Goal: Find specific page/section: Find specific page/section

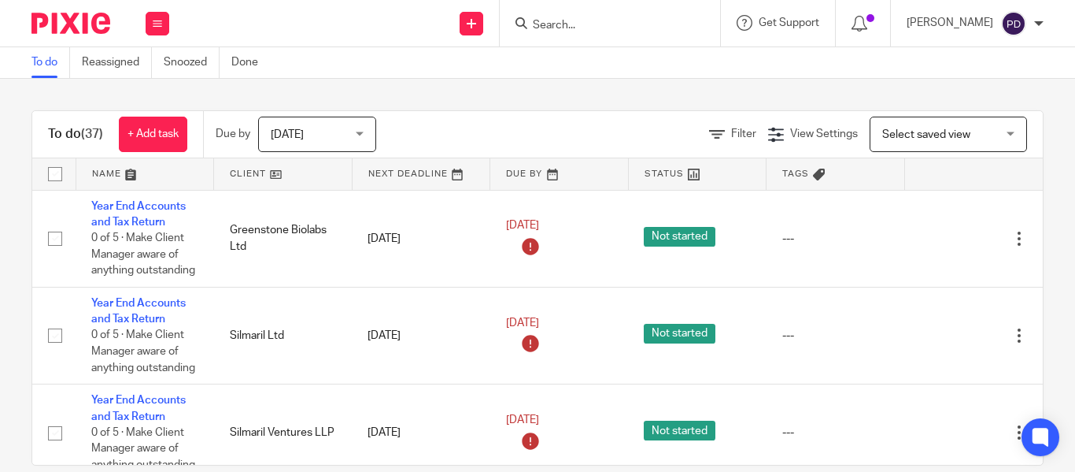
click at [539, 24] on input "Search" at bounding box center [602, 26] width 142 height 14
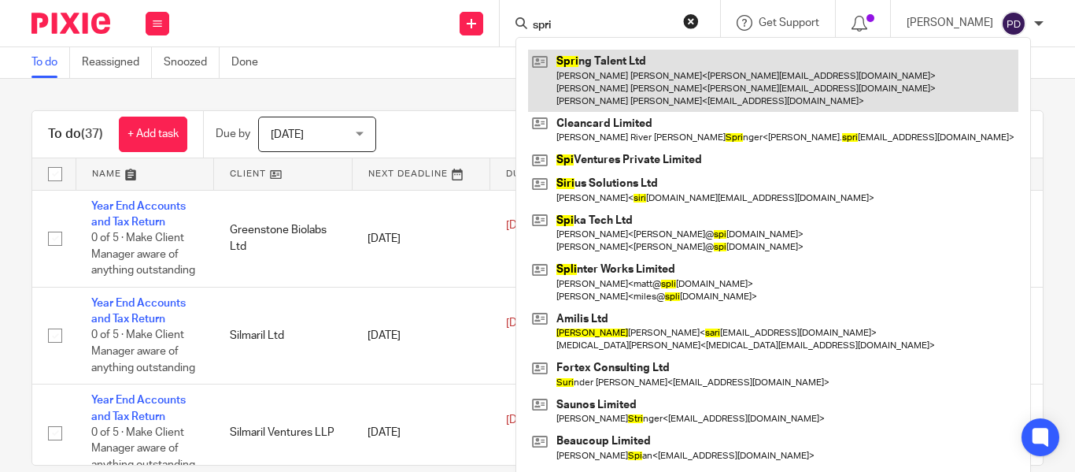
type input "spri"
click at [570, 87] on link at bounding box center [773, 81] width 490 height 62
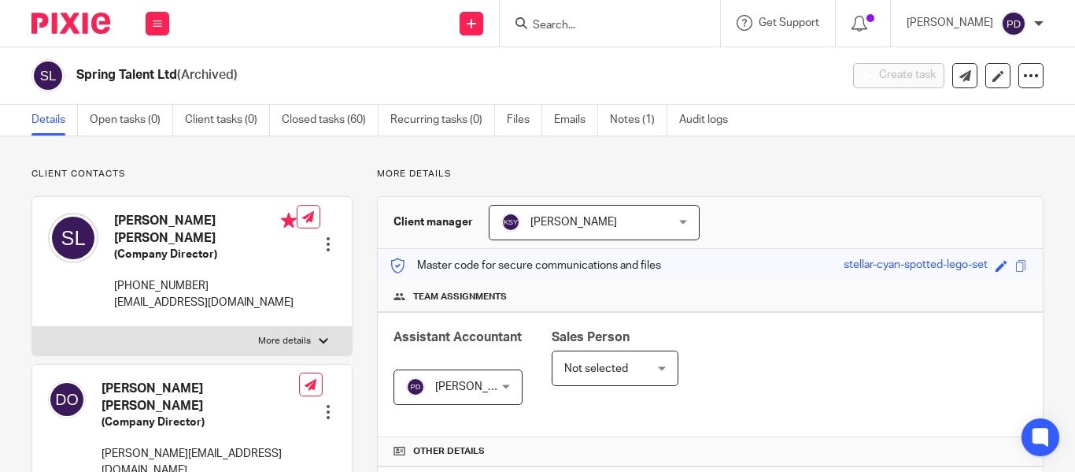
scroll to position [453, 0]
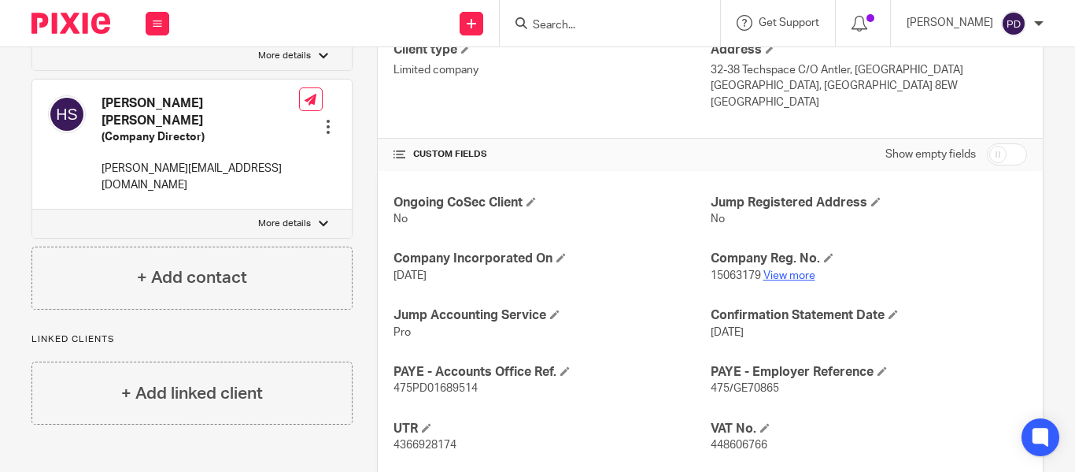
click at [780, 275] on link "View more" at bounding box center [790, 275] width 52 height 11
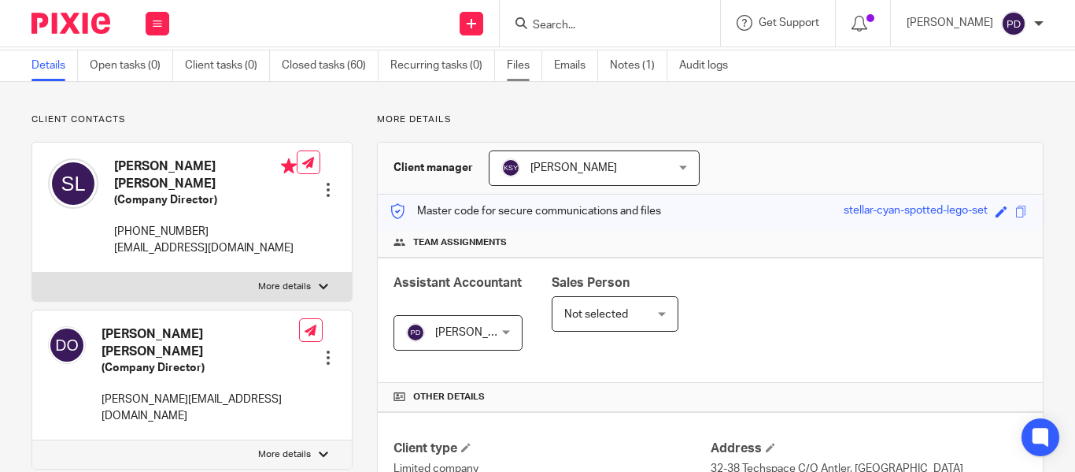
scroll to position [0, 0]
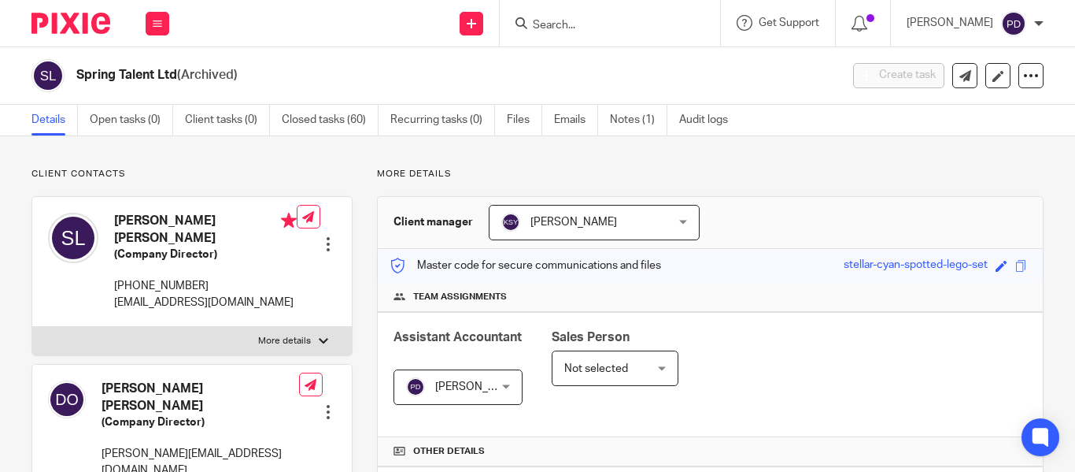
click at [541, 24] on input "Search" at bounding box center [602, 26] width 142 height 14
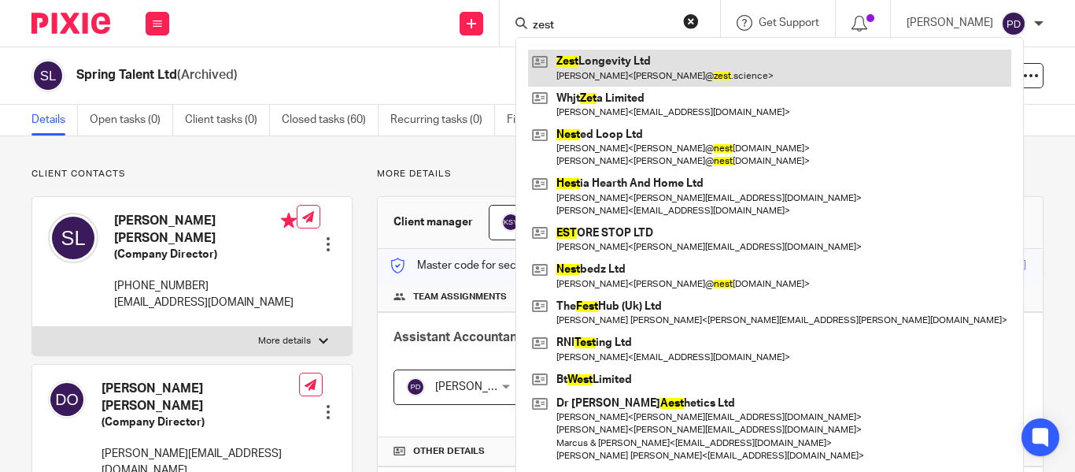
type input "zest"
click at [535, 59] on link at bounding box center [769, 68] width 483 height 36
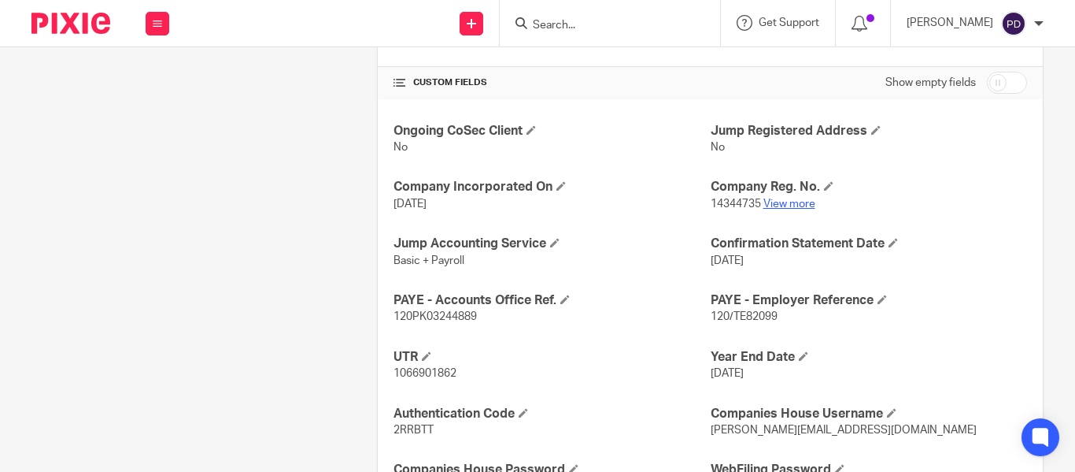
scroll to position [525, 0]
click at [796, 205] on link "View more" at bounding box center [790, 203] width 52 height 11
click at [558, 26] on input "Search" at bounding box center [602, 26] width 142 height 14
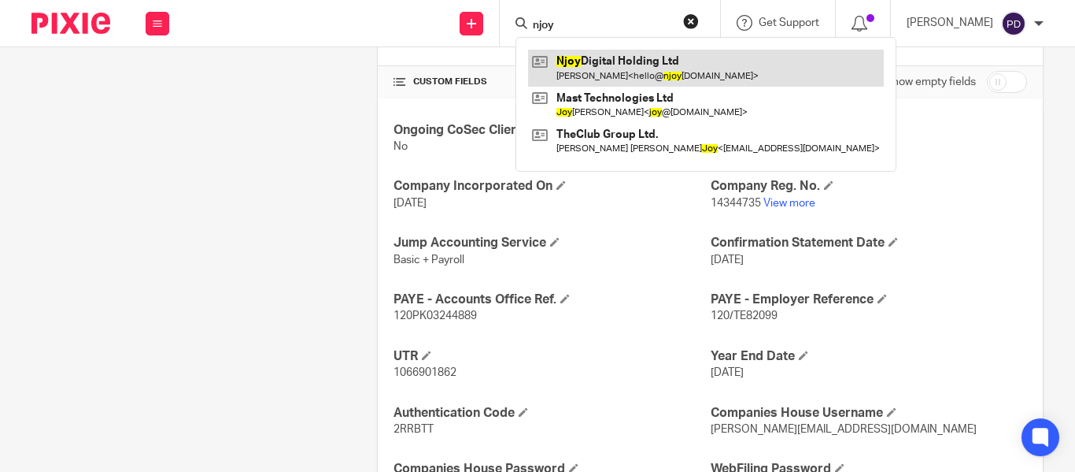
type input "njoy"
click at [557, 82] on link at bounding box center [706, 68] width 356 height 36
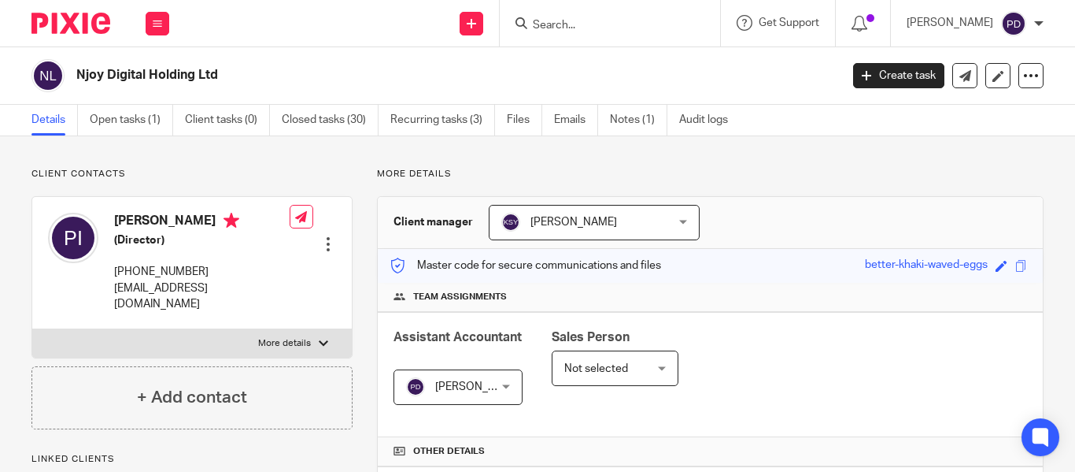
scroll to position [491, 0]
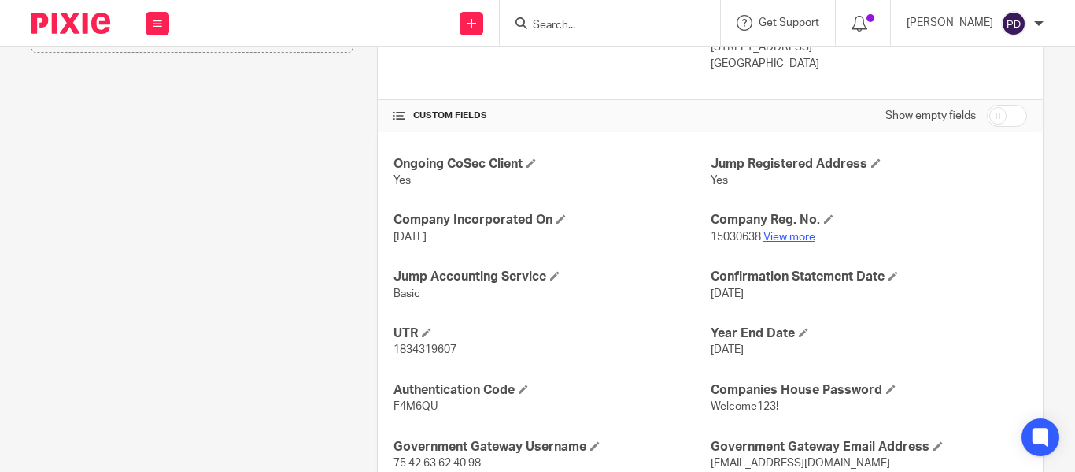
click at [786, 239] on link "View more" at bounding box center [790, 236] width 52 height 11
